Goal: Transaction & Acquisition: Purchase product/service

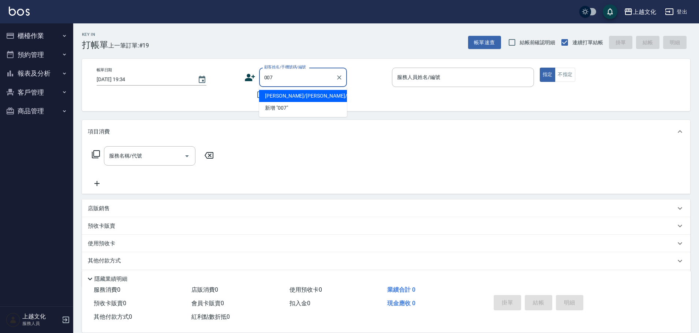
type input "[PERSON_NAME]/[PERSON_NAME]/0938007690/00138"
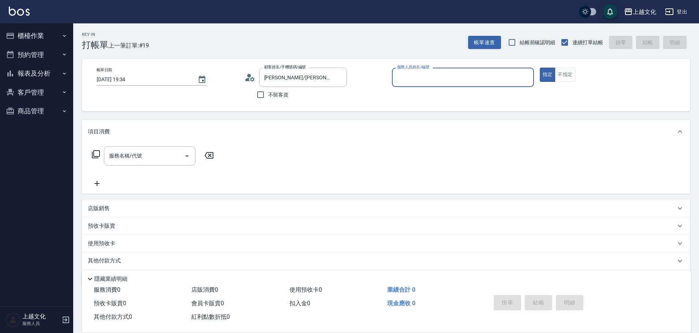
type input "[PERSON_NAME]-05"
type input "[PERSON_NAME]堭/0958806318/007"
type input "茉莉-08"
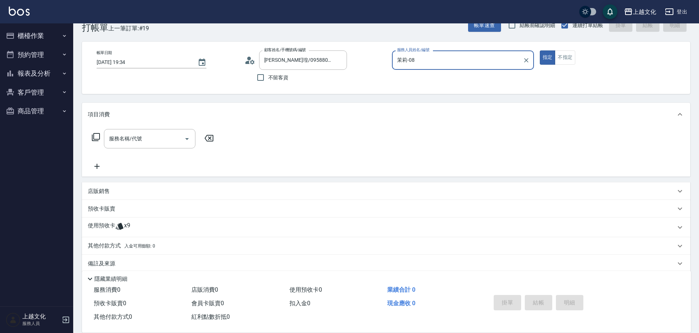
scroll to position [27, 0]
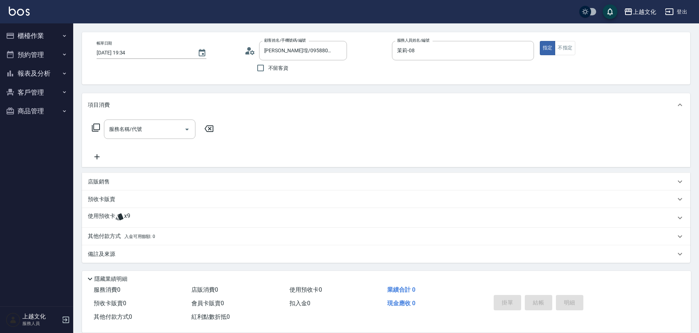
click at [103, 218] on p "使用預收卡" at bounding box center [101, 218] width 27 height 11
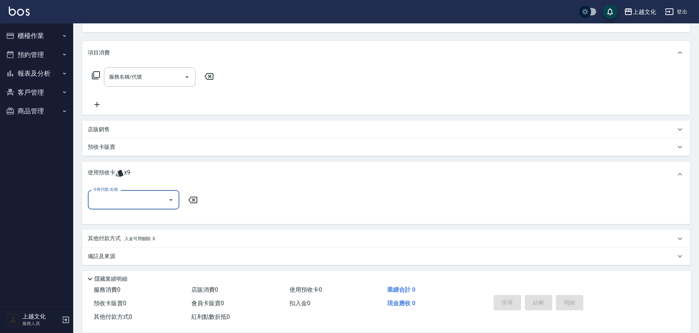
scroll to position [81, 0]
click at [108, 203] on input "卡券代號/名稱" at bounding box center [128, 197] width 74 height 13
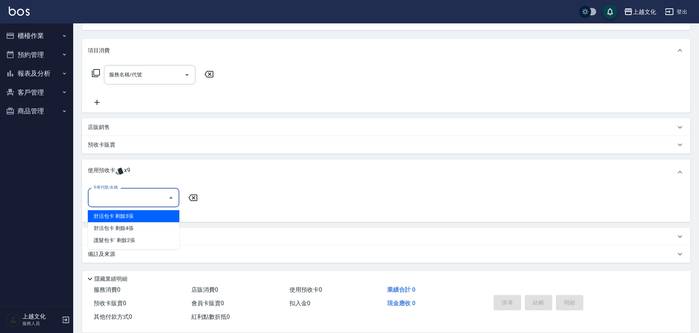
click at [110, 215] on div "舒活包卡 剩餘3張" at bounding box center [133, 216] width 91 height 12
type input "舒活包卡"
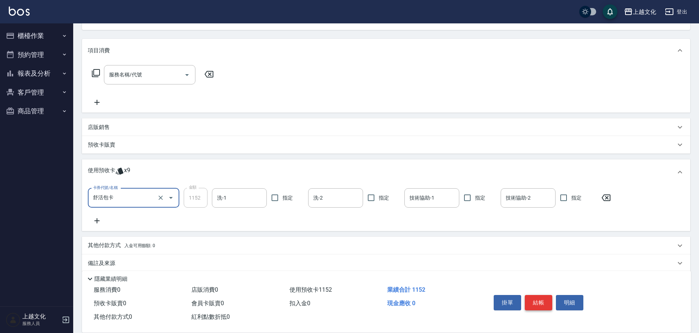
click at [534, 301] on button "結帳" at bounding box center [538, 302] width 27 height 15
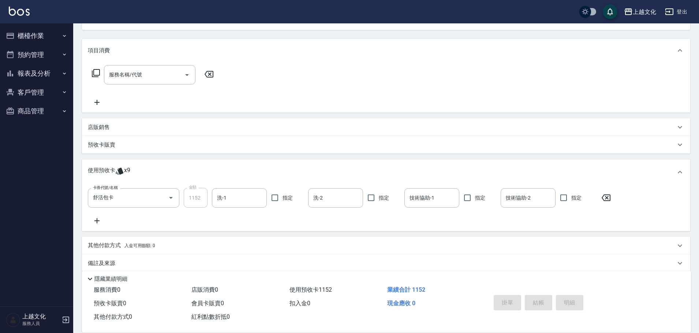
type input "[DATE] 19:35"
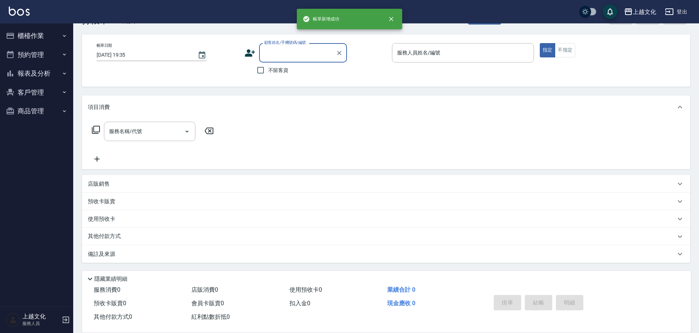
scroll to position [25, 0]
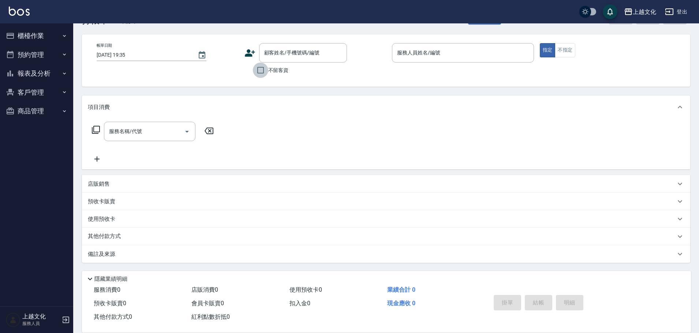
click at [259, 69] on input "不留客資" at bounding box center [260, 70] width 15 height 15
checkbox input "true"
click at [259, 63] on div "顧客姓名/手機號碼/編號" at bounding box center [303, 52] width 88 height 19
type input "[PERSON_NAME]/0910367007/"
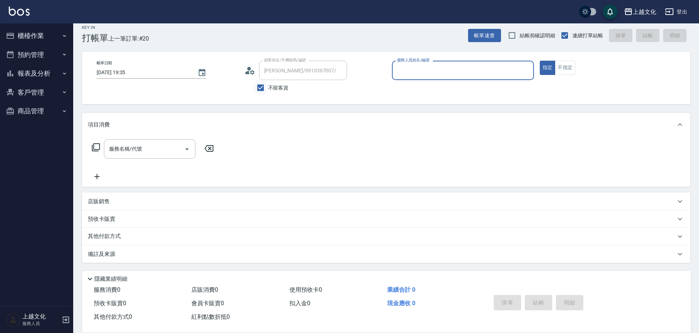
scroll to position [7, 0]
type input "[PERSON_NAME]-03"
type input "[PERSON_NAME]/0975950580/"
click at [96, 147] on icon at bounding box center [95, 147] width 9 height 9
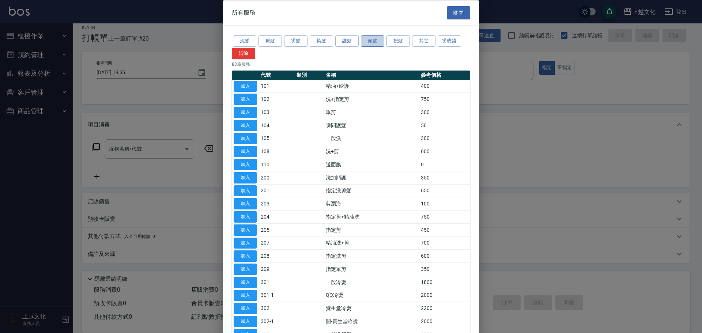
click at [372, 42] on button "頭皮" at bounding box center [372, 40] width 23 height 11
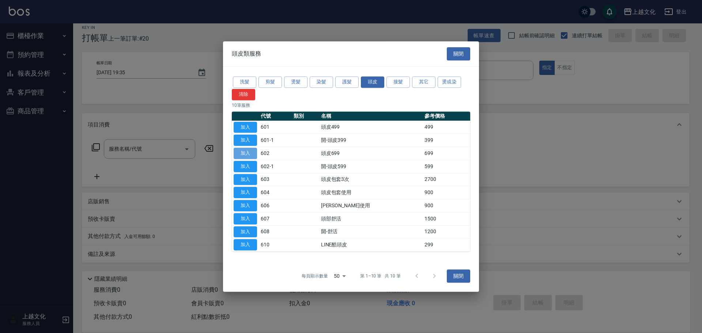
click at [251, 154] on button "加入" at bounding box center [245, 153] width 23 height 11
type input "頭皮699(602)"
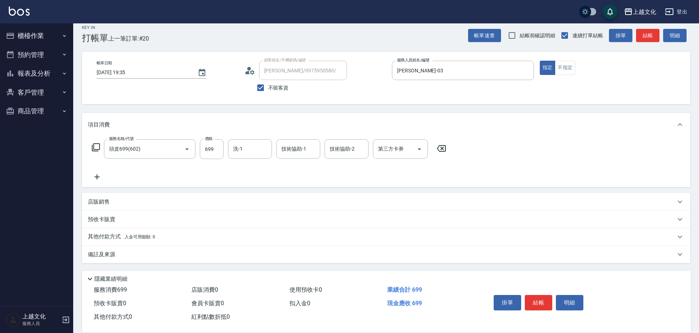
scroll to position [7, 0]
drag, startPoint x: 105, startPoint y: 235, endPoint x: 107, endPoint y: 227, distance: 8.3
click at [105, 233] on p "其他付款方式 入金可用餘額: 0" at bounding box center [121, 237] width 67 height 8
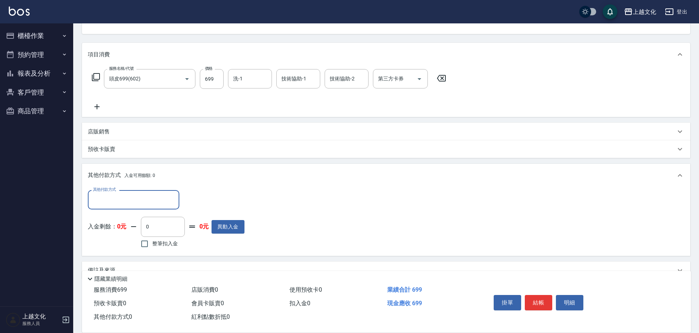
scroll to position [80, 0]
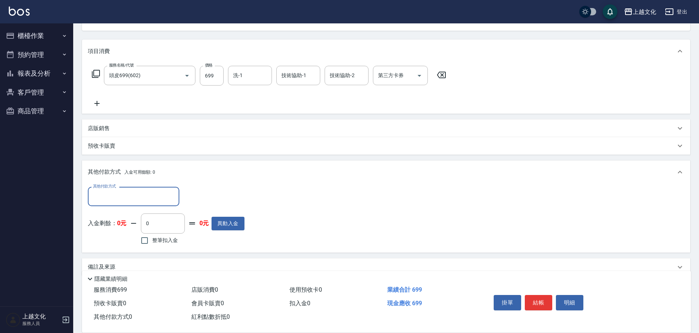
click at [113, 196] on input "其他付款方式" at bounding box center [133, 196] width 85 height 13
click at [112, 198] on input "其他付款方式" at bounding box center [133, 196] width 85 height 13
click at [108, 130] on p "店販銷售" at bounding box center [99, 129] width 22 height 8
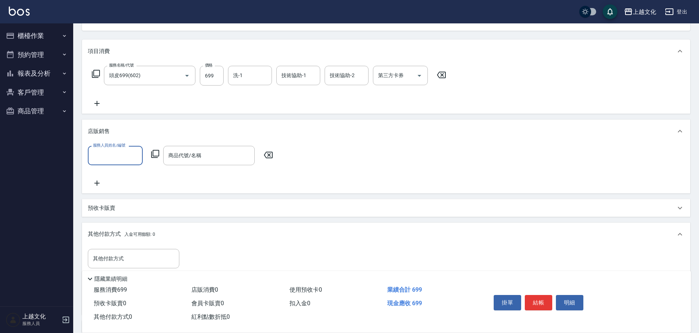
scroll to position [0, 0]
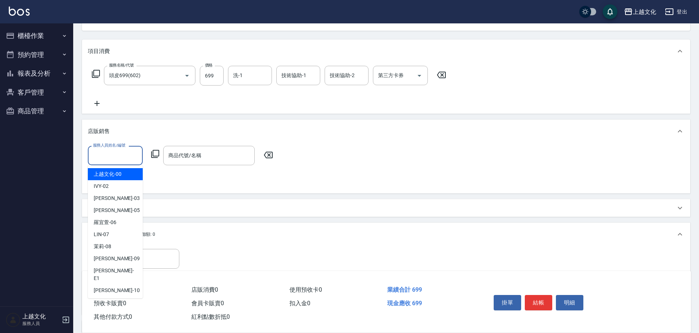
drag, startPoint x: 116, startPoint y: 154, endPoint x: 105, endPoint y: 179, distance: 27.5
click at [116, 154] on input "服務人員姓名/編號" at bounding box center [115, 155] width 48 height 13
click at [115, 155] on input "服務人員姓名/編號" at bounding box center [115, 155] width 48 height 13
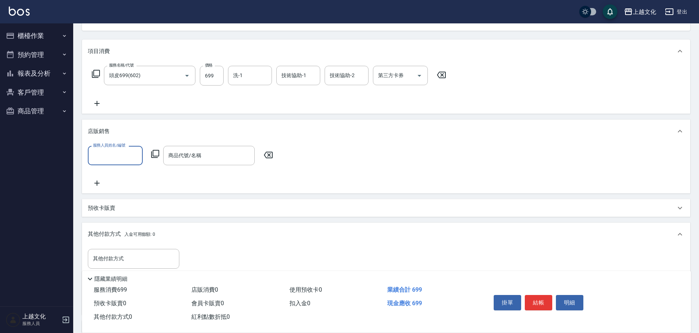
click at [116, 159] on input "服務人員姓名/編號" at bounding box center [115, 155] width 48 height 13
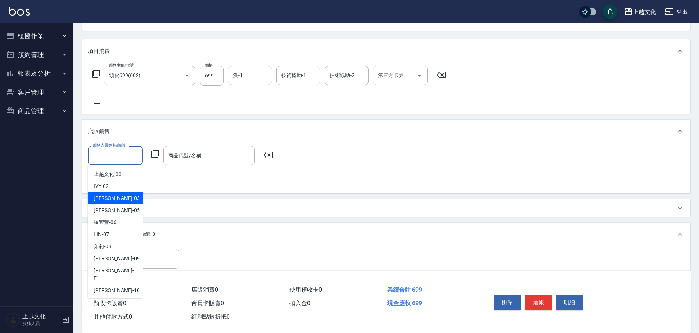
drag, startPoint x: 110, startPoint y: 200, endPoint x: 147, endPoint y: 185, distance: 39.5
click at [110, 199] on span "[PERSON_NAME] -03" at bounding box center [117, 199] width 46 height 8
type input "[PERSON_NAME]-03"
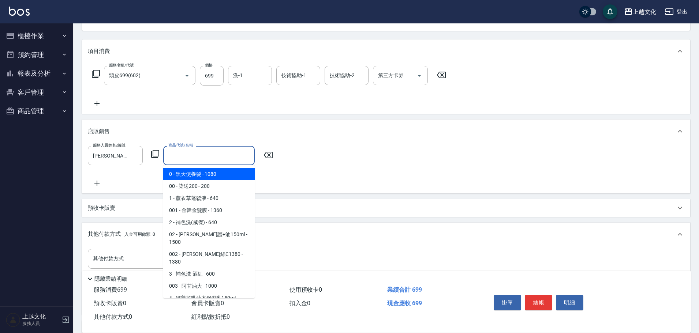
click at [203, 159] on input "商品代號/名稱" at bounding box center [208, 155] width 85 height 13
click at [226, 173] on span "0 - 黑天使養髮 - 1080" at bounding box center [208, 174] width 91 height 12
type input "黑天使養髮"
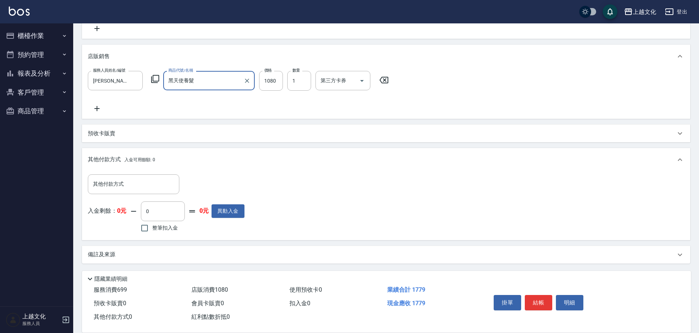
scroll to position [156, 0]
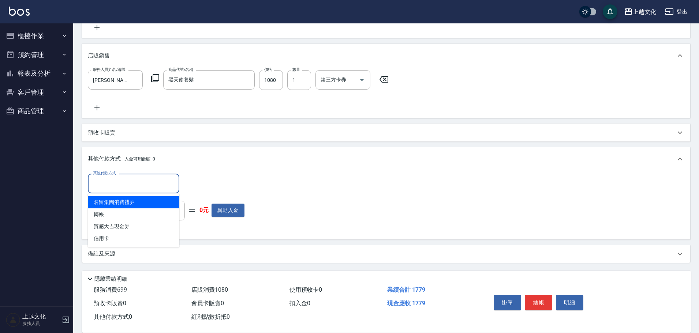
click at [112, 183] on input "其他付款方式" at bounding box center [133, 183] width 85 height 13
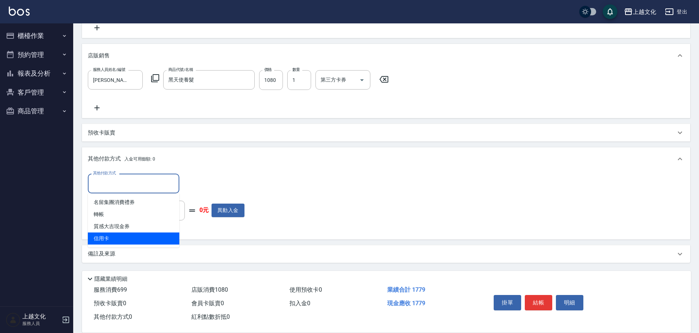
drag, startPoint x: 106, startPoint y: 235, endPoint x: 124, endPoint y: 220, distance: 23.3
click at [107, 235] on span "信用卡" at bounding box center [133, 239] width 91 height 12
type input "信用卡"
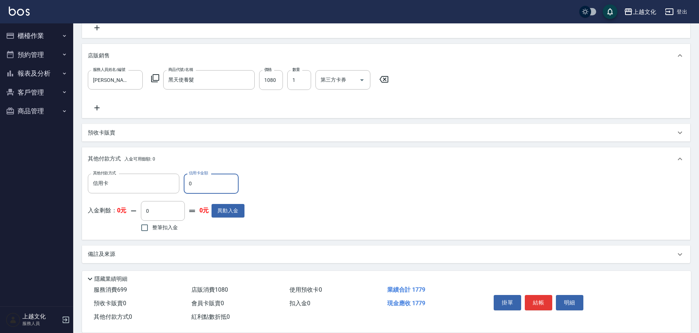
click at [189, 185] on input "0" at bounding box center [211, 184] width 55 height 20
type input "1779"
click at [532, 300] on button "結帳" at bounding box center [538, 302] width 27 height 15
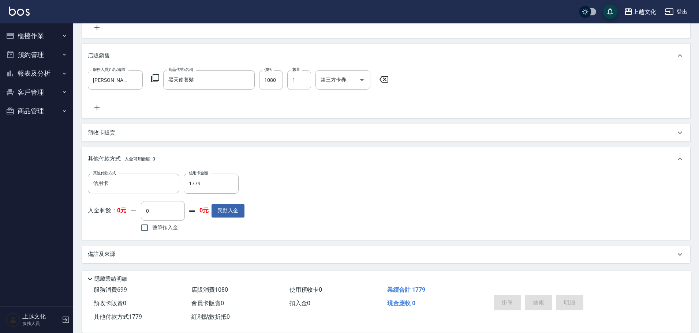
type input "[DATE] 19:37"
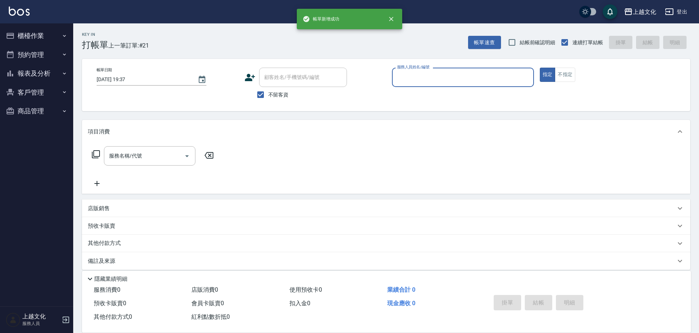
click at [427, 82] on input "服務人員姓名/編號" at bounding box center [462, 77] width 135 height 13
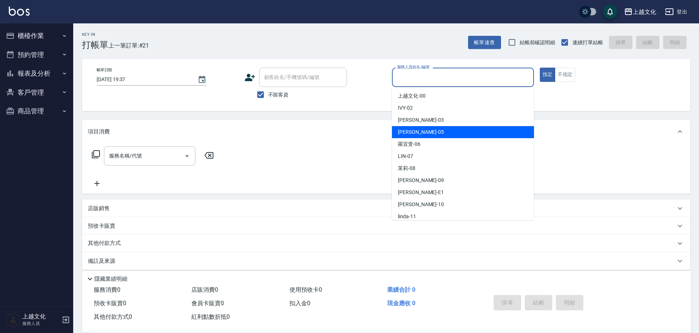
drag, startPoint x: 428, startPoint y: 130, endPoint x: 517, endPoint y: 112, distance: 90.5
click at [428, 130] on div "[PERSON_NAME] -05" at bounding box center [463, 132] width 142 height 12
type input "[PERSON_NAME]-05"
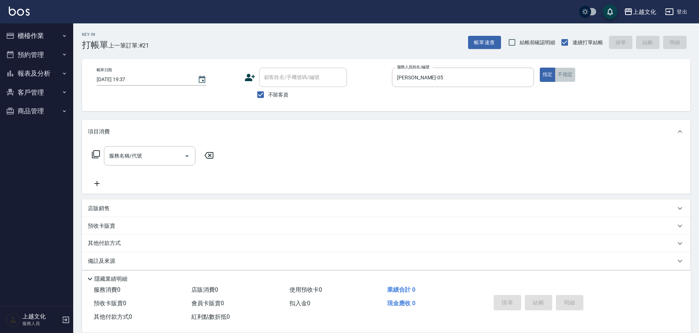
click at [561, 74] on button "不指定" at bounding box center [565, 75] width 20 height 14
click at [133, 156] on input "服務名稱/代號" at bounding box center [144, 156] width 74 height 13
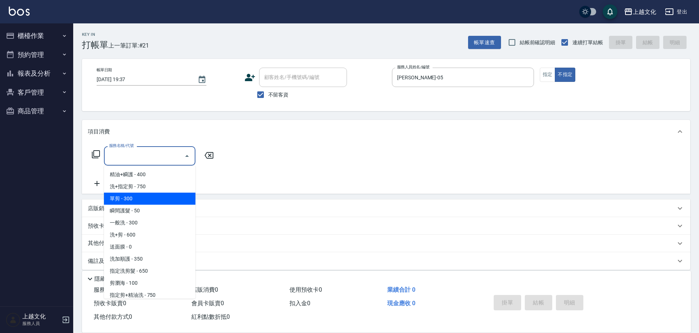
click at [119, 199] on span "單剪 - 300" at bounding box center [149, 199] width 91 height 12
type input "單剪(103)"
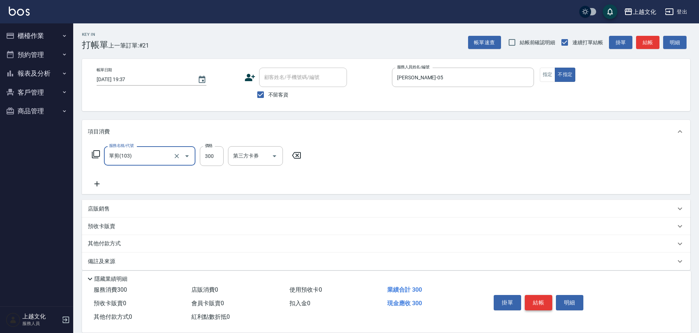
click at [533, 298] on button "結帳" at bounding box center [538, 302] width 27 height 15
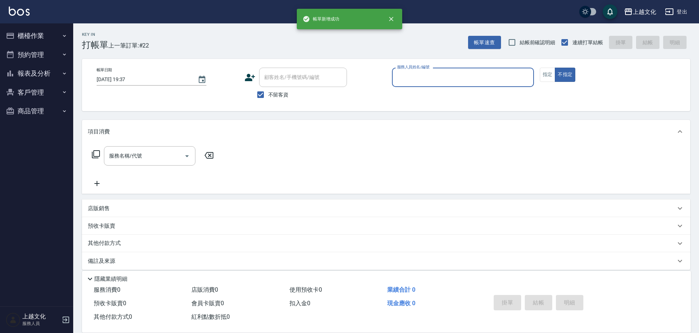
drag, startPoint x: 473, startPoint y: 71, endPoint x: 468, endPoint y: 78, distance: 9.0
click at [471, 73] on div "服務人員姓名/編號" at bounding box center [463, 77] width 142 height 19
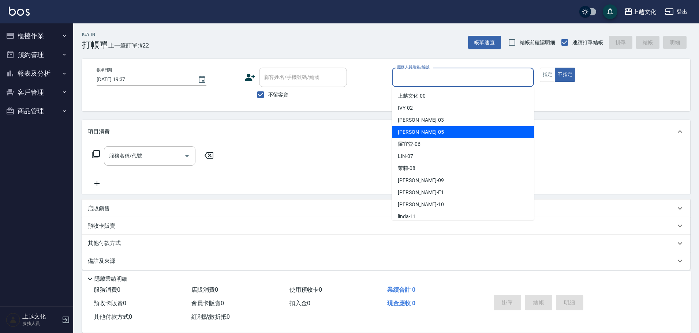
click at [425, 132] on div "[PERSON_NAME] -05" at bounding box center [463, 132] width 142 height 12
type input "[PERSON_NAME]-05"
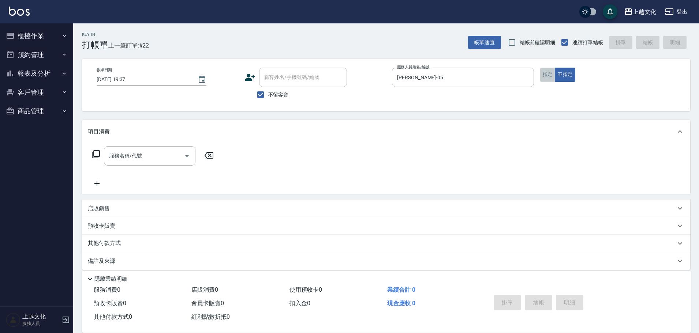
click at [549, 72] on button "指定" at bounding box center [548, 75] width 16 height 14
click at [99, 153] on icon at bounding box center [95, 154] width 9 height 9
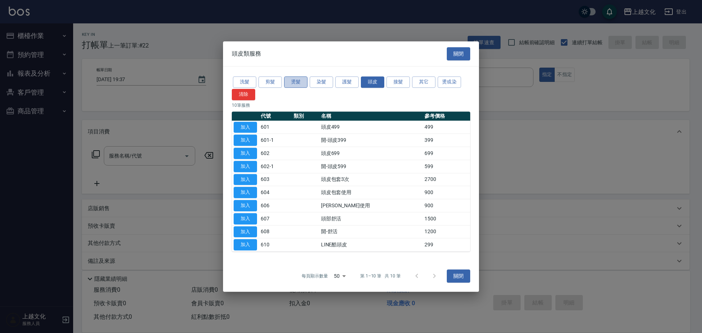
click at [295, 85] on button "燙髮" at bounding box center [295, 81] width 23 height 11
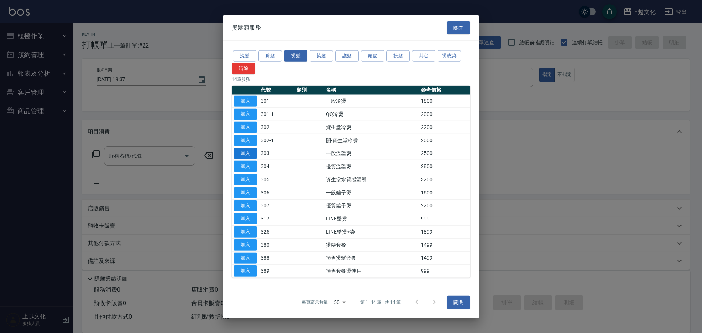
click at [245, 151] on button "加入" at bounding box center [245, 153] width 23 height 11
type input "一般溫塑燙(303)"
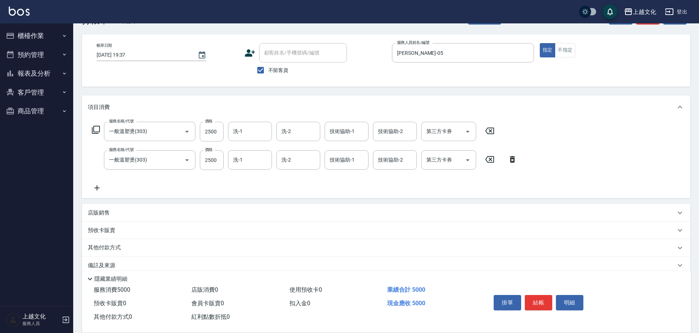
scroll to position [36, 0]
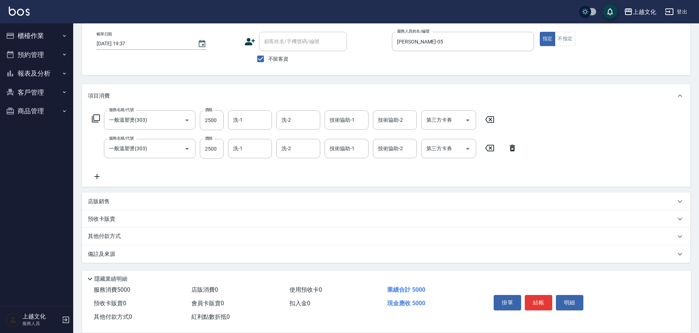
click at [99, 232] on div "其他付款方式" at bounding box center [386, 237] width 608 height 18
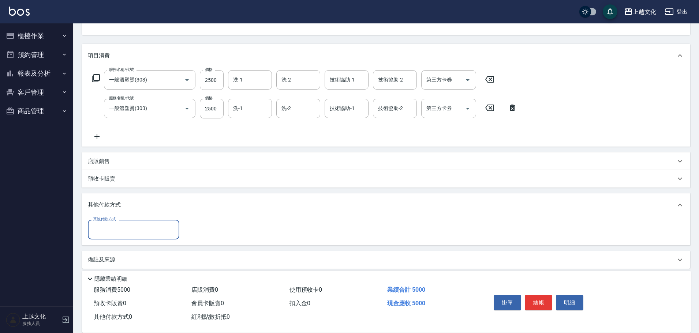
scroll to position [82, 0]
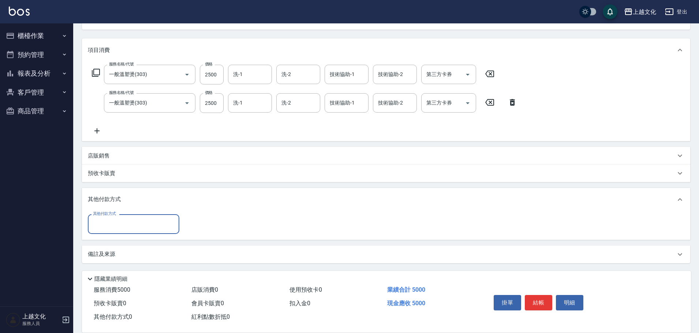
click at [105, 226] on input "其他付款方式" at bounding box center [133, 224] width 85 height 13
click at [100, 258] on span "轉帳" at bounding box center [133, 255] width 91 height 12
type input "轉帳"
click at [184, 225] on input "0" at bounding box center [211, 224] width 55 height 20
click at [510, 104] on icon at bounding box center [512, 102] width 5 height 7
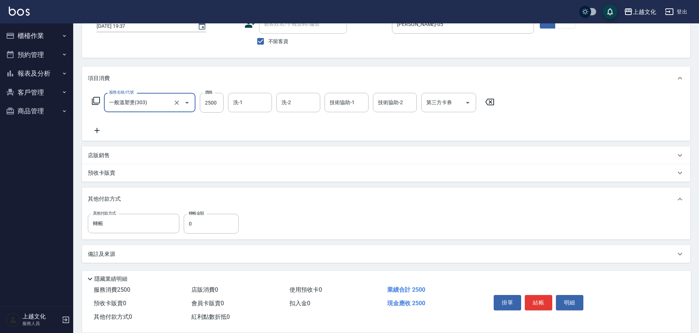
scroll to position [53, 0]
click at [187, 225] on input "0" at bounding box center [211, 224] width 55 height 20
type input "2500"
click at [540, 300] on button "結帳" at bounding box center [538, 302] width 27 height 15
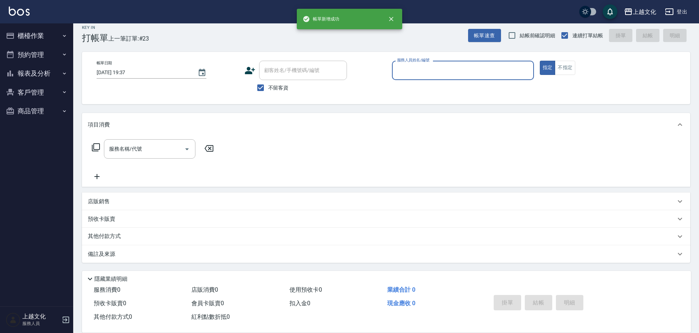
scroll to position [7, 0]
click at [461, 69] on input "服務人員姓名/編號" at bounding box center [462, 70] width 135 height 13
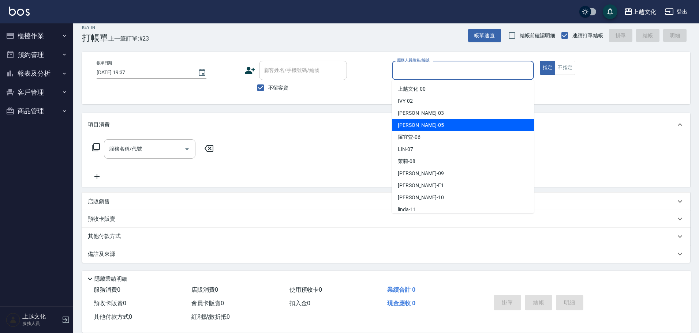
drag, startPoint x: 437, startPoint y: 123, endPoint x: 395, endPoint y: 124, distance: 42.1
click at [438, 123] on div "[PERSON_NAME] -05" at bounding box center [463, 125] width 142 height 12
type input "[PERSON_NAME]-05"
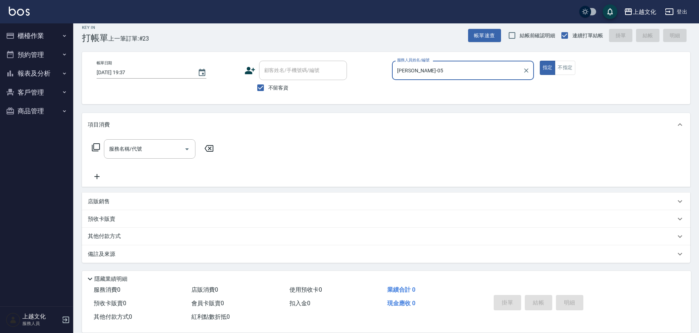
click at [95, 147] on icon at bounding box center [95, 147] width 9 height 9
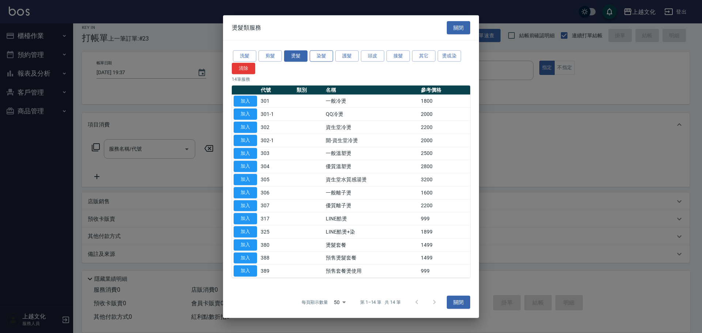
click at [317, 53] on button "染髮" at bounding box center [321, 55] width 23 height 11
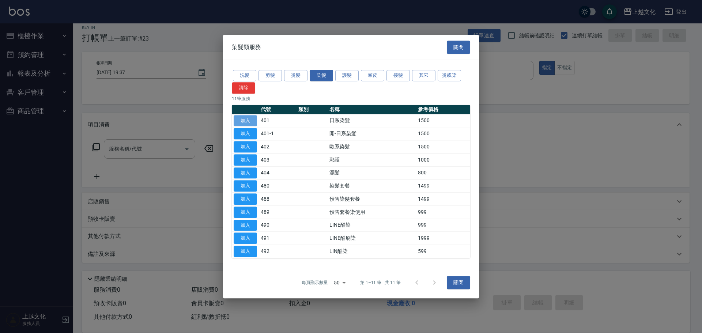
click at [250, 122] on button "加入" at bounding box center [245, 120] width 23 height 11
type input "日系染髮(401)"
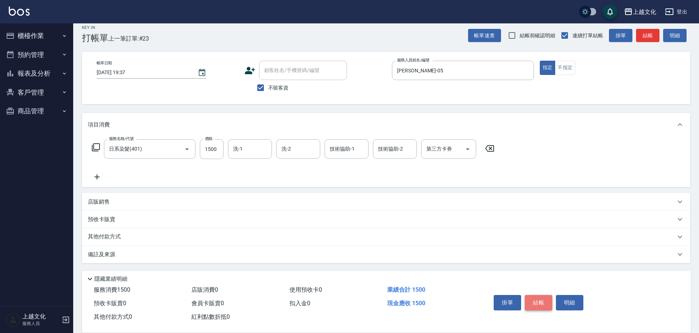
click at [536, 300] on button "結帳" at bounding box center [538, 302] width 27 height 15
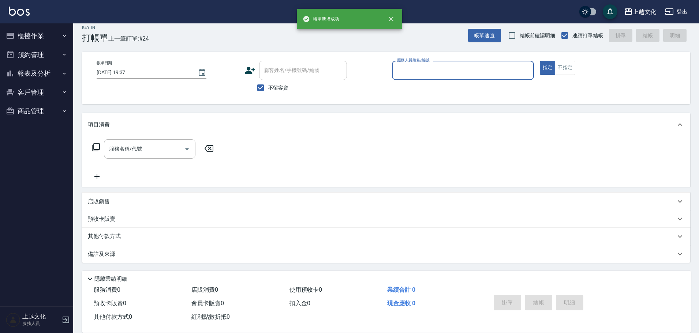
drag, startPoint x: 427, startPoint y: 69, endPoint x: 428, endPoint y: 78, distance: 8.8
click at [428, 74] on input "服務人員姓名/編號" at bounding box center [462, 70] width 135 height 13
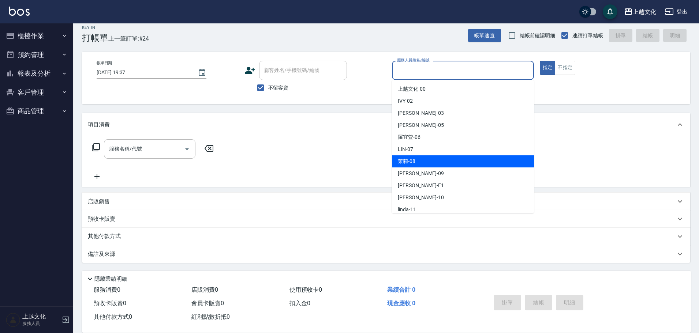
click at [432, 162] on div "茉莉 -08" at bounding box center [463, 161] width 142 height 12
type input "茉莉-08"
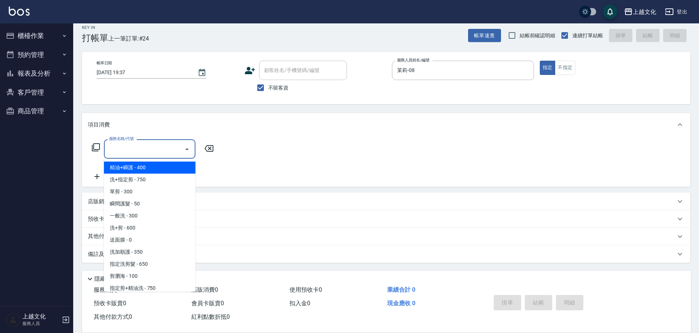
click at [153, 151] on input "服務名稱/代號" at bounding box center [144, 149] width 74 height 13
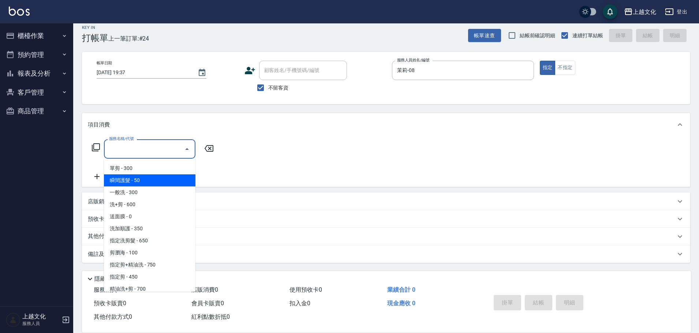
scroll to position [37, 0]
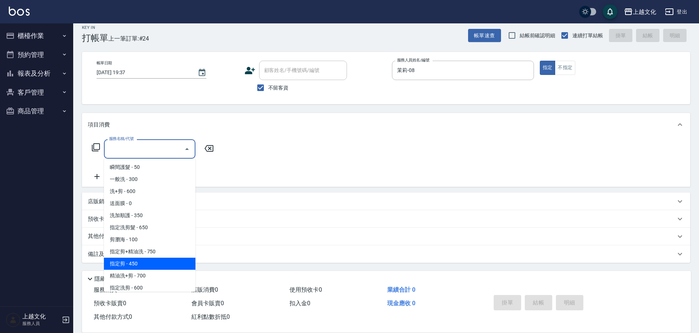
click at [149, 260] on span "指定剪 - 450" at bounding box center [149, 264] width 91 height 12
type input "指定剪(205)"
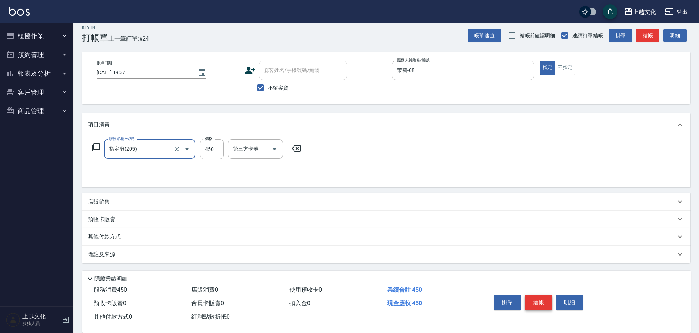
click at [538, 299] on button "結帳" at bounding box center [538, 302] width 27 height 15
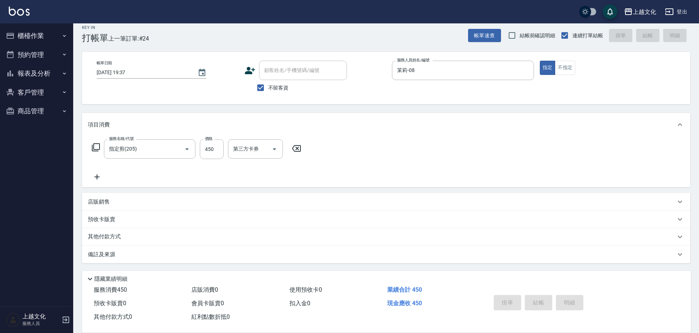
type input "[DATE] 19:38"
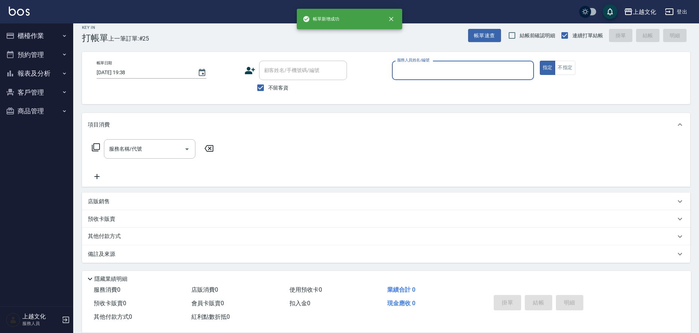
drag, startPoint x: 479, startPoint y: 70, endPoint x: 432, endPoint y: 120, distance: 68.6
click at [478, 70] on input "服務人員姓名/編號" at bounding box center [462, 70] width 135 height 13
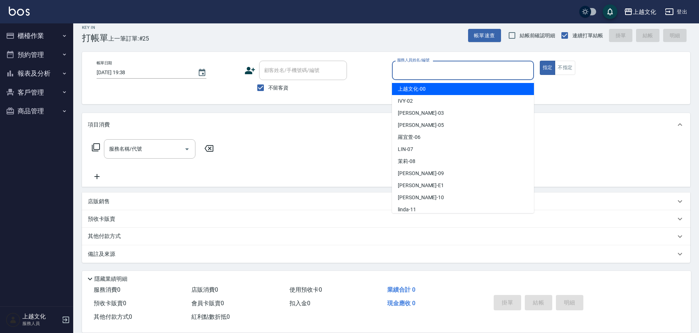
click at [423, 74] on input "服務人員姓名/編號" at bounding box center [462, 70] width 135 height 13
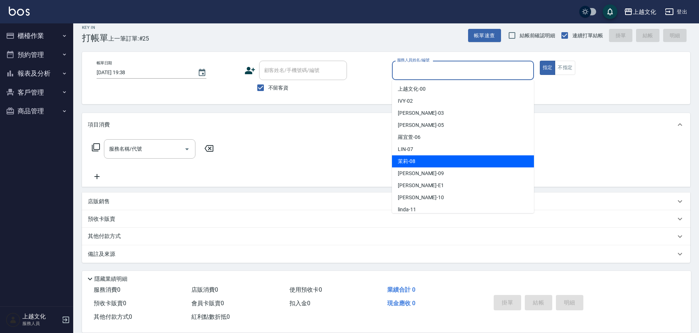
click at [421, 163] on div "茉莉 -08" at bounding box center [463, 161] width 142 height 12
type input "茉莉-08"
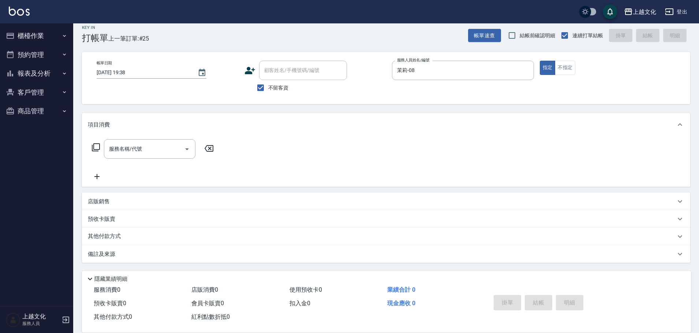
click at [95, 148] on icon at bounding box center [95, 147] width 9 height 9
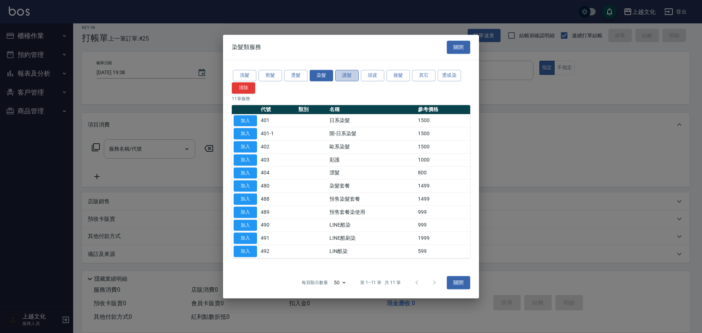
click at [345, 75] on button "護髮" at bounding box center [346, 75] width 23 height 11
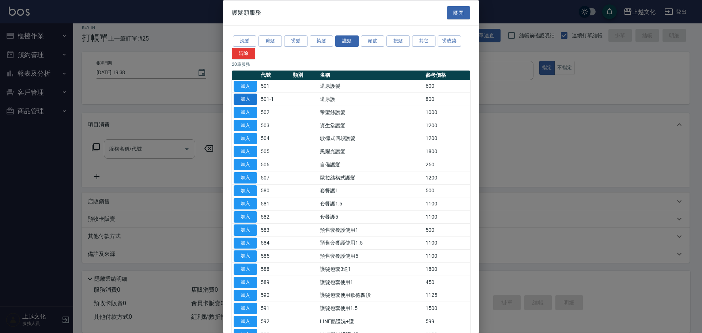
click at [249, 100] on button "加入" at bounding box center [245, 99] width 23 height 11
type input "還原護(501-1)"
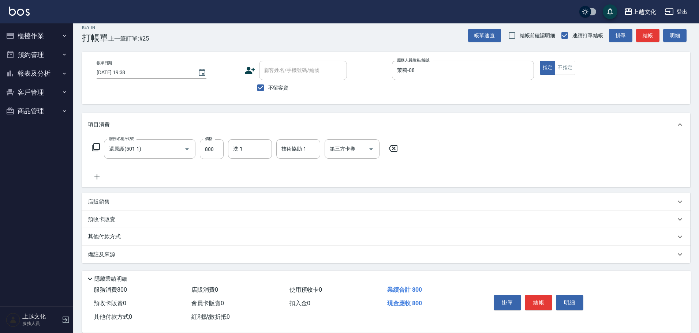
click at [539, 301] on button "結帳" at bounding box center [538, 302] width 27 height 15
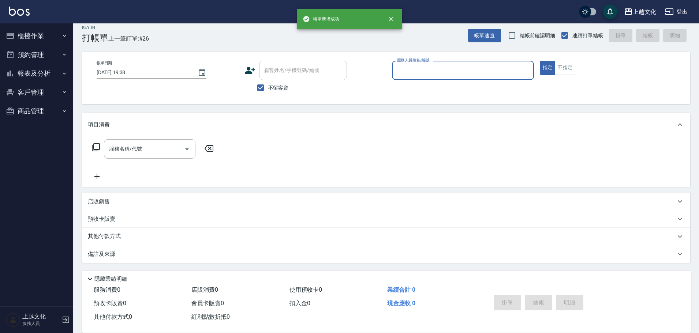
click at [450, 71] on input "服務人員姓名/編號" at bounding box center [462, 70] width 135 height 13
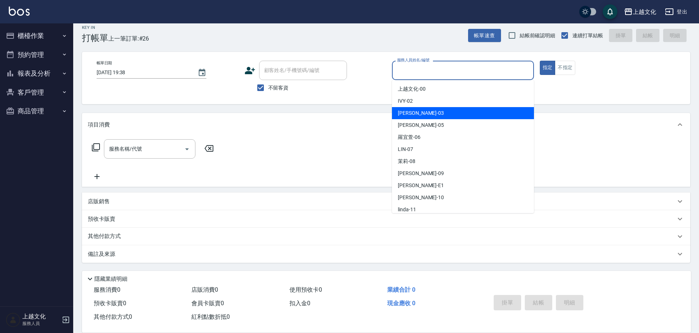
drag, startPoint x: 424, startPoint y: 112, endPoint x: 348, endPoint y: 128, distance: 78.1
click at [424, 112] on div "[PERSON_NAME] -03" at bounding box center [463, 113] width 142 height 12
type input "[PERSON_NAME]-03"
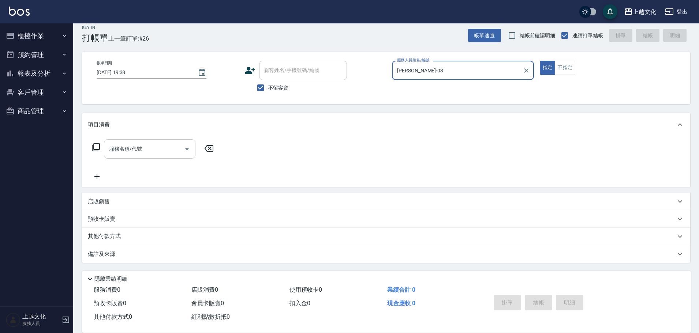
drag, startPoint x: 136, startPoint y: 150, endPoint x: 131, endPoint y: 153, distance: 5.9
click at [136, 149] on input "服務名稱/代號" at bounding box center [144, 149] width 74 height 13
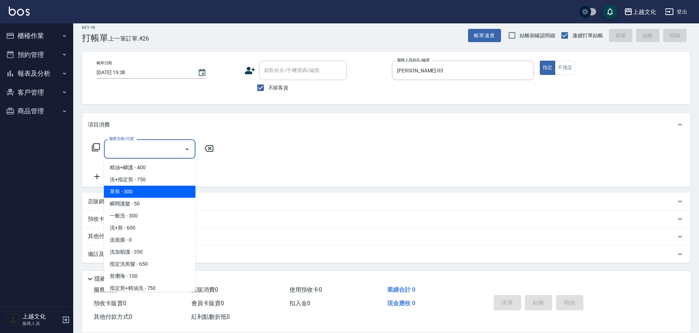
click at [131, 191] on span "單剪 - 300" at bounding box center [149, 192] width 91 height 12
type input "單剪(103)"
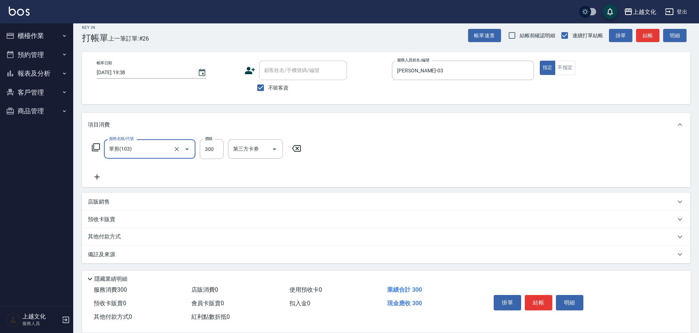
click at [535, 301] on button "結帳" at bounding box center [538, 302] width 27 height 15
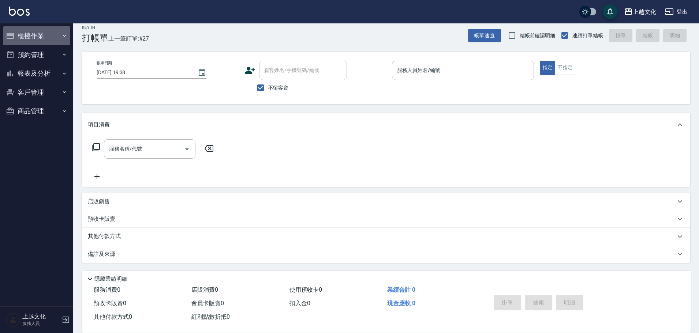
click at [31, 33] on button "櫃檯作業" at bounding box center [36, 35] width 67 height 19
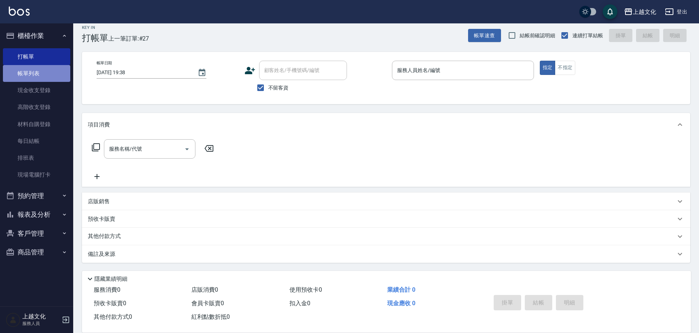
click at [30, 69] on link "帳單列表" at bounding box center [36, 73] width 67 height 17
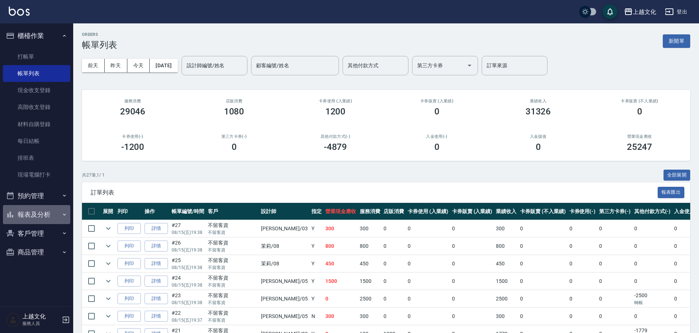
click at [28, 215] on button "報表及分析" at bounding box center [36, 214] width 67 height 19
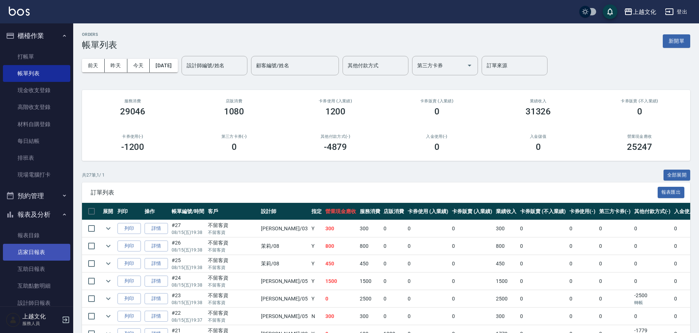
click at [34, 247] on link "店家日報表" at bounding box center [36, 252] width 67 height 17
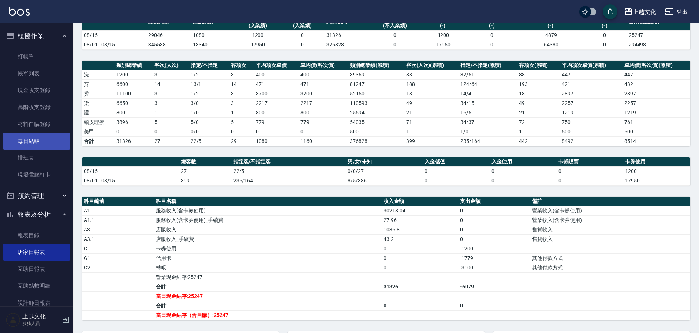
scroll to position [37, 0]
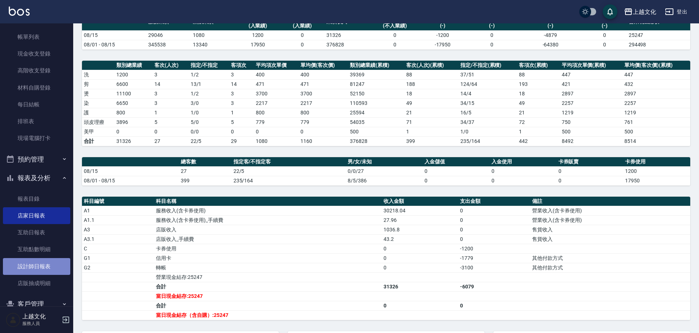
click at [43, 267] on link "設計師日報表" at bounding box center [36, 266] width 67 height 17
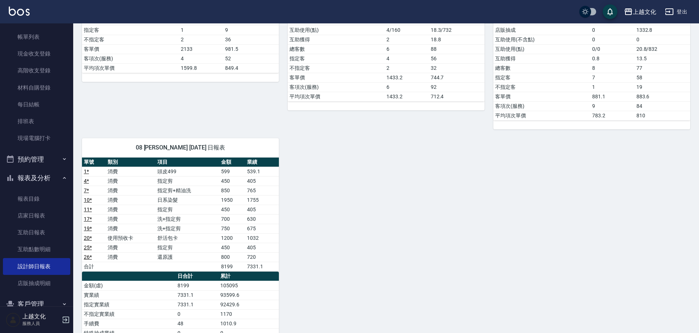
scroll to position [256, 0]
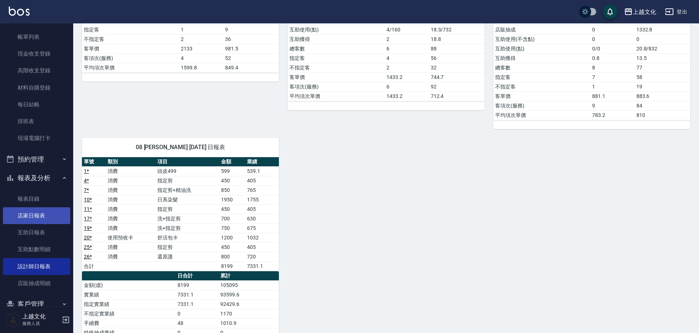
click at [27, 211] on link "店家日報表" at bounding box center [36, 215] width 67 height 17
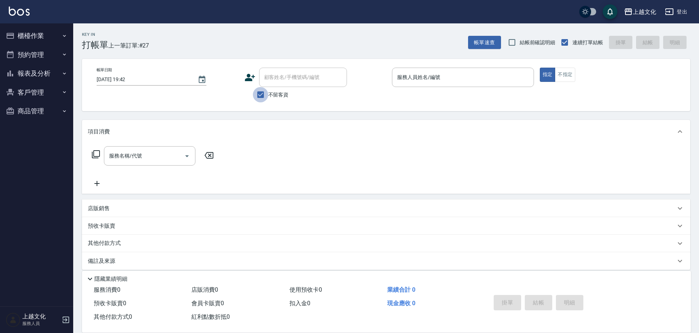
click at [259, 98] on input "不留客資" at bounding box center [260, 94] width 15 height 15
click at [260, 94] on input "不留客資" at bounding box center [260, 94] width 15 height 15
click at [260, 95] on input "不留客資" at bounding box center [260, 94] width 15 height 15
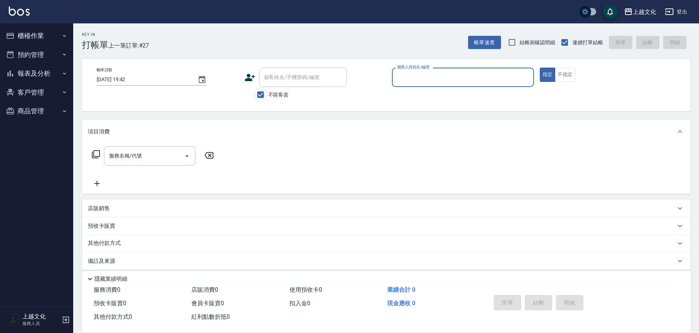
checkbox input "false"
click at [271, 76] on input "顧客姓名/手機號碼/編號" at bounding box center [297, 77] width 70 height 13
type input "林玉婷/0958415509/0139"
click at [448, 78] on input "服務人員姓名/編號" at bounding box center [462, 77] width 135 height 13
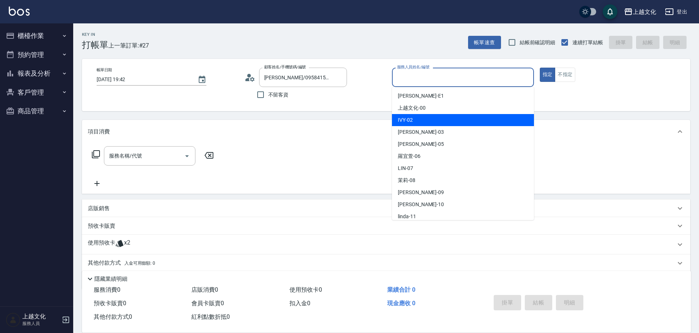
click at [436, 119] on div "IVY -02" at bounding box center [463, 120] width 142 height 12
type input "IVY-02"
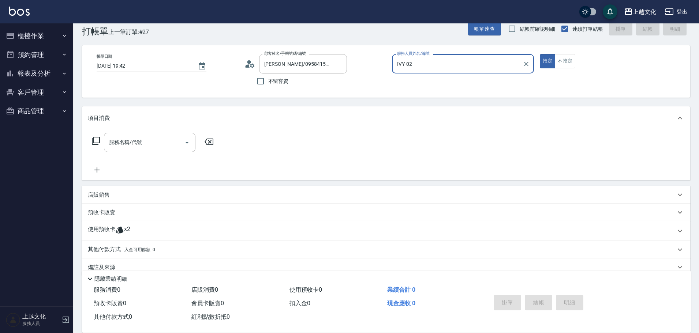
scroll to position [27, 0]
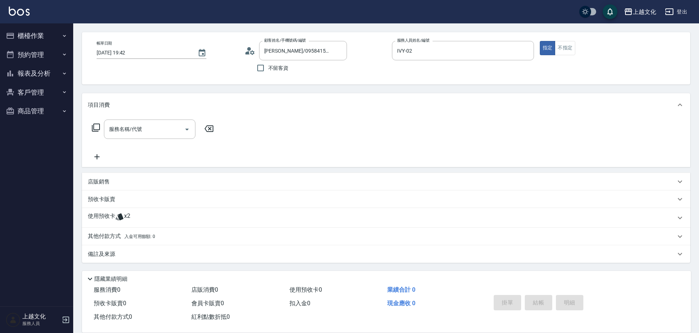
click at [102, 216] on p "使用預收卡" at bounding box center [101, 218] width 27 height 11
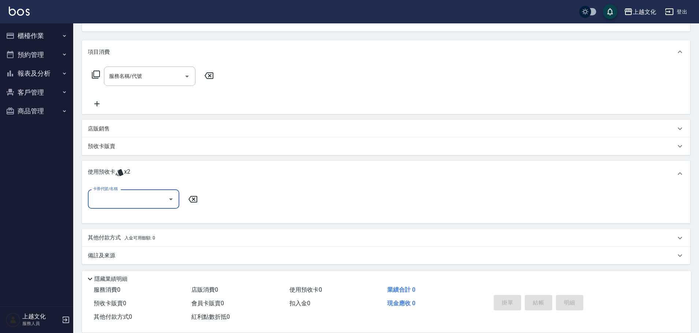
scroll to position [81, 0]
click at [104, 208] on div "卡券代號/名稱 卡券代號/名稱" at bounding box center [386, 202] width 596 height 28
click at [105, 202] on input "卡券代號/名稱" at bounding box center [128, 197] width 74 height 13
click at [101, 219] on div "舒活包卡 剩餘2張" at bounding box center [133, 216] width 91 height 12
type input "舒活包卡"
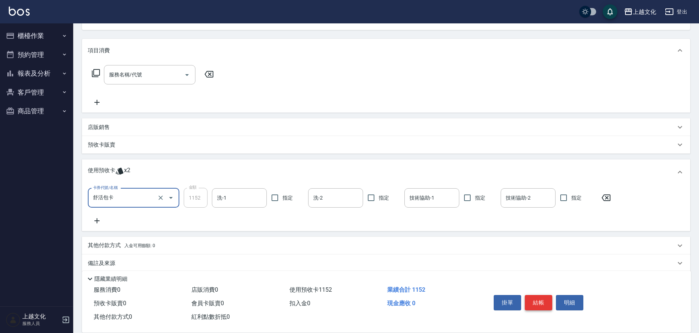
click at [533, 301] on button "結帳" at bounding box center [538, 302] width 27 height 15
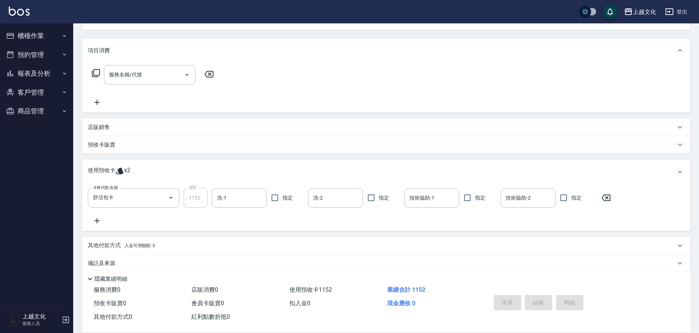
type input "2025/08/15 19:43"
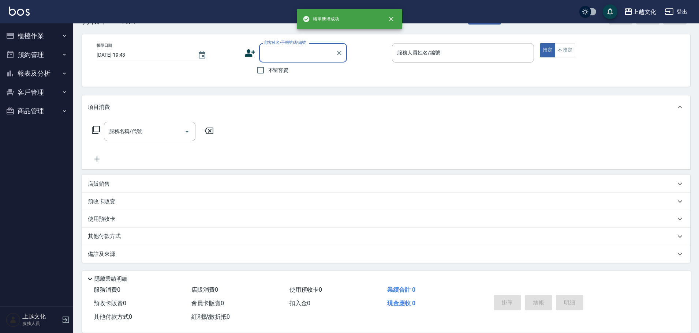
scroll to position [25, 0]
click at [26, 71] on button "報表及分析" at bounding box center [36, 73] width 67 height 19
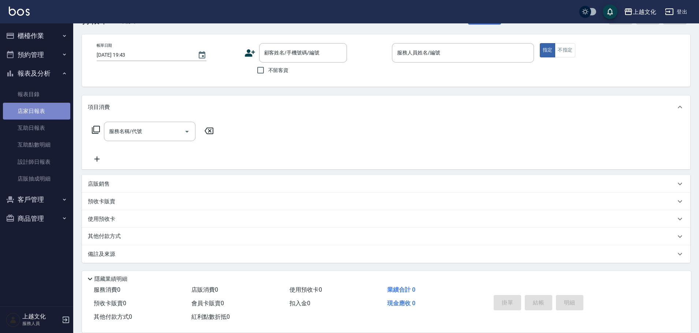
click at [28, 111] on link "店家日報表" at bounding box center [36, 111] width 67 height 17
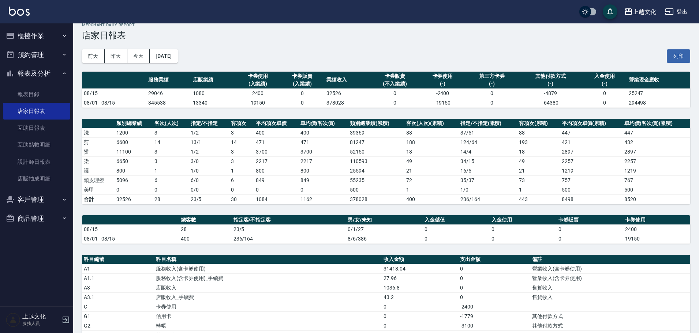
scroll to position [141, 0]
